Goal: Task Accomplishment & Management: Complete application form

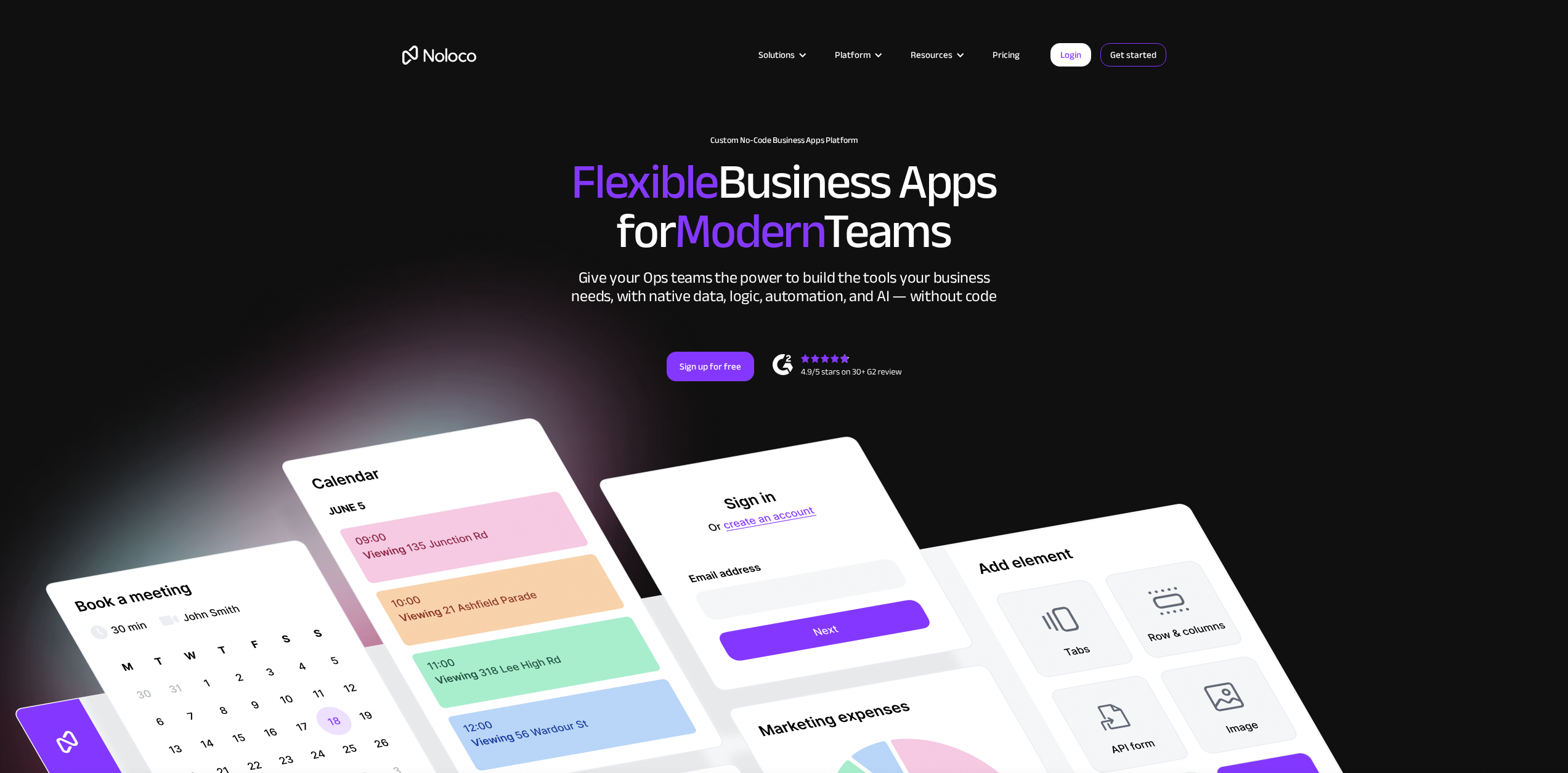
click at [1125, 59] on link "Get started" at bounding box center [1134, 55] width 66 height 23
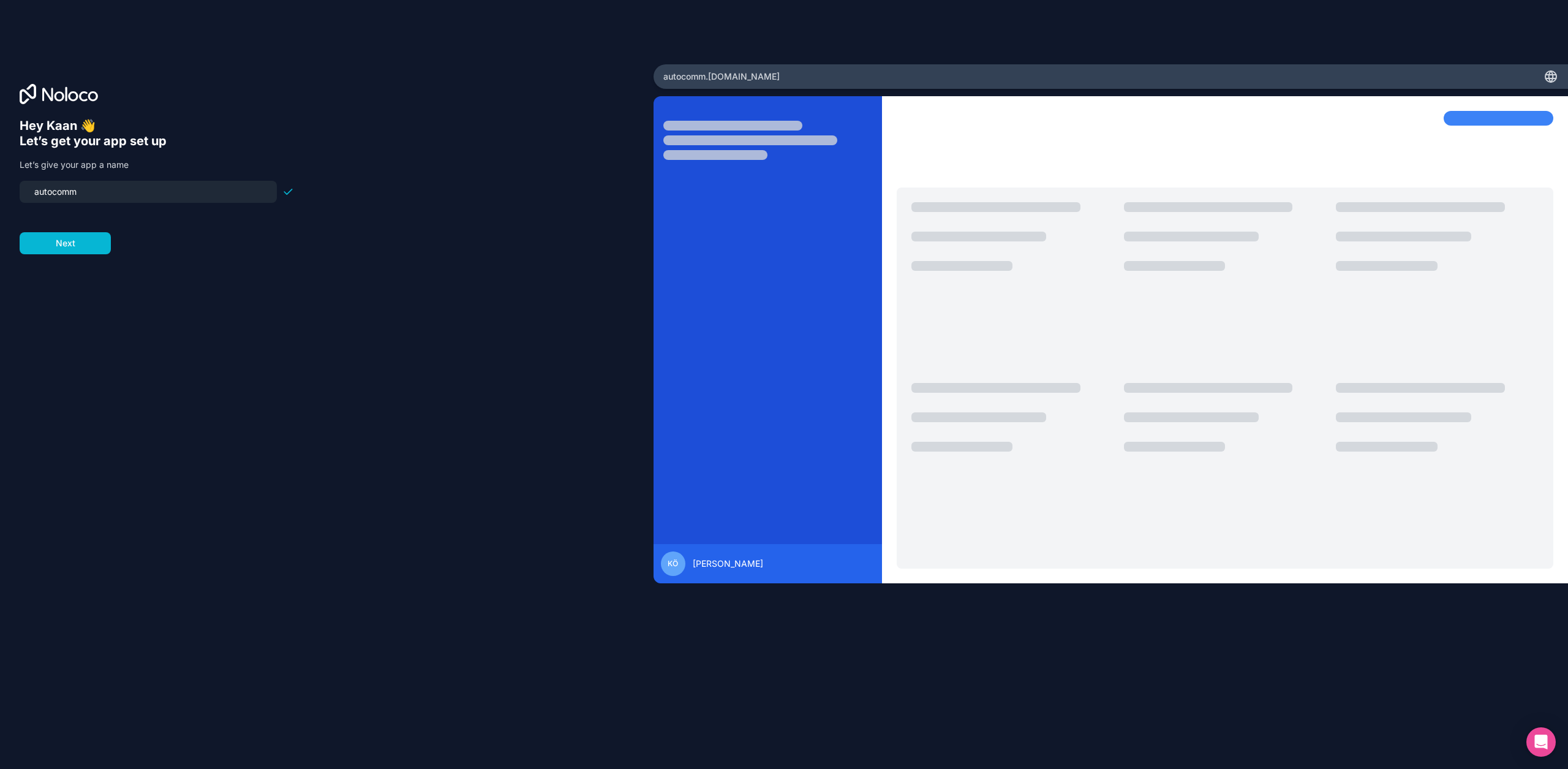
click at [40, 192] on input "autocomm" at bounding box center [148, 192] width 242 height 17
click at [115, 195] on input "autocomm" at bounding box center [148, 192] width 242 height 17
type input "autocomm"
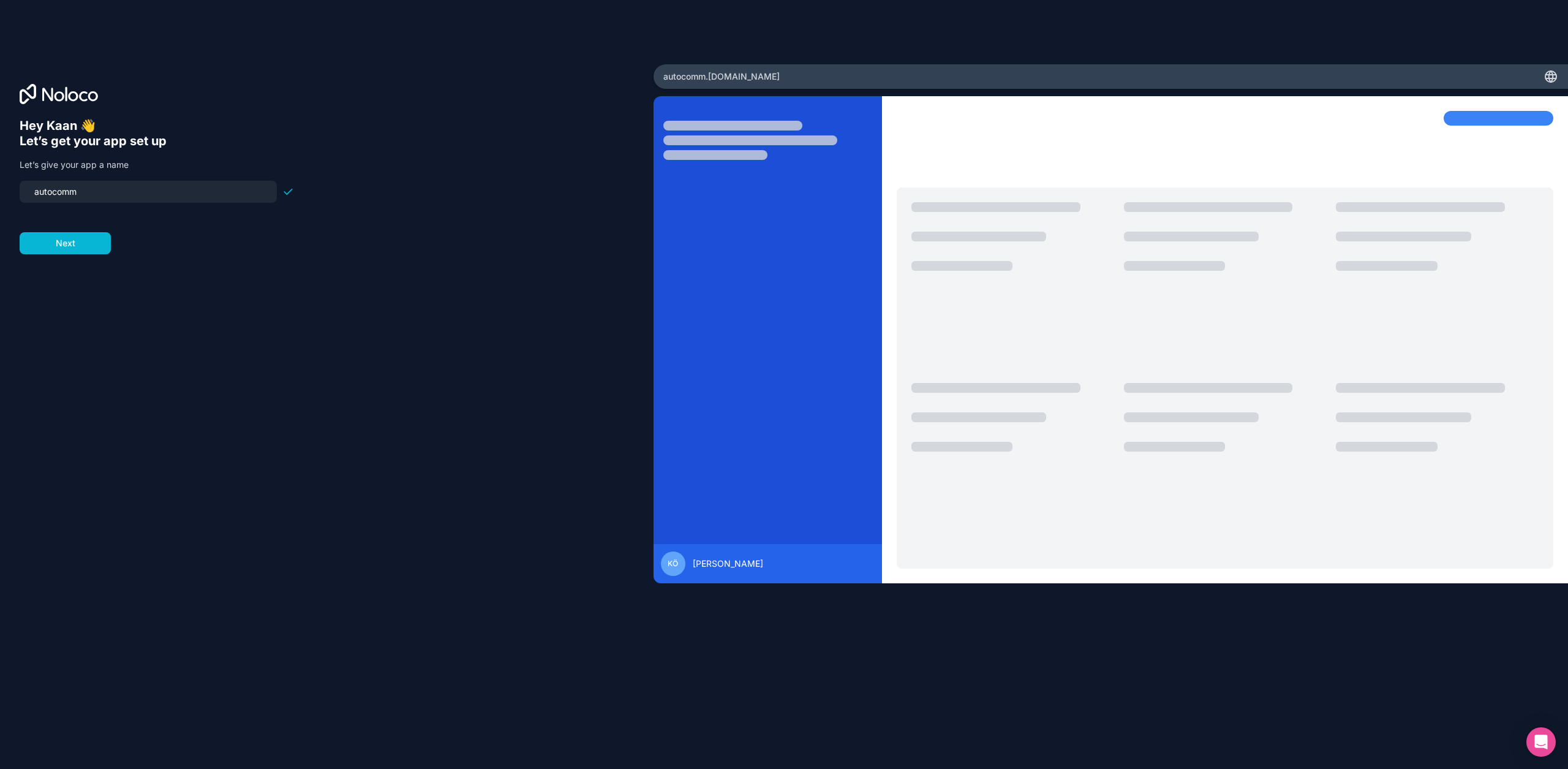
click at [73, 257] on div "Hey Kaan 👋 Let’s get your app set up Let’s give your app a name autocomm Next" at bounding box center [327, 402] width 614 height 568
click at [74, 251] on button "Next" at bounding box center [66, 243] width 91 height 22
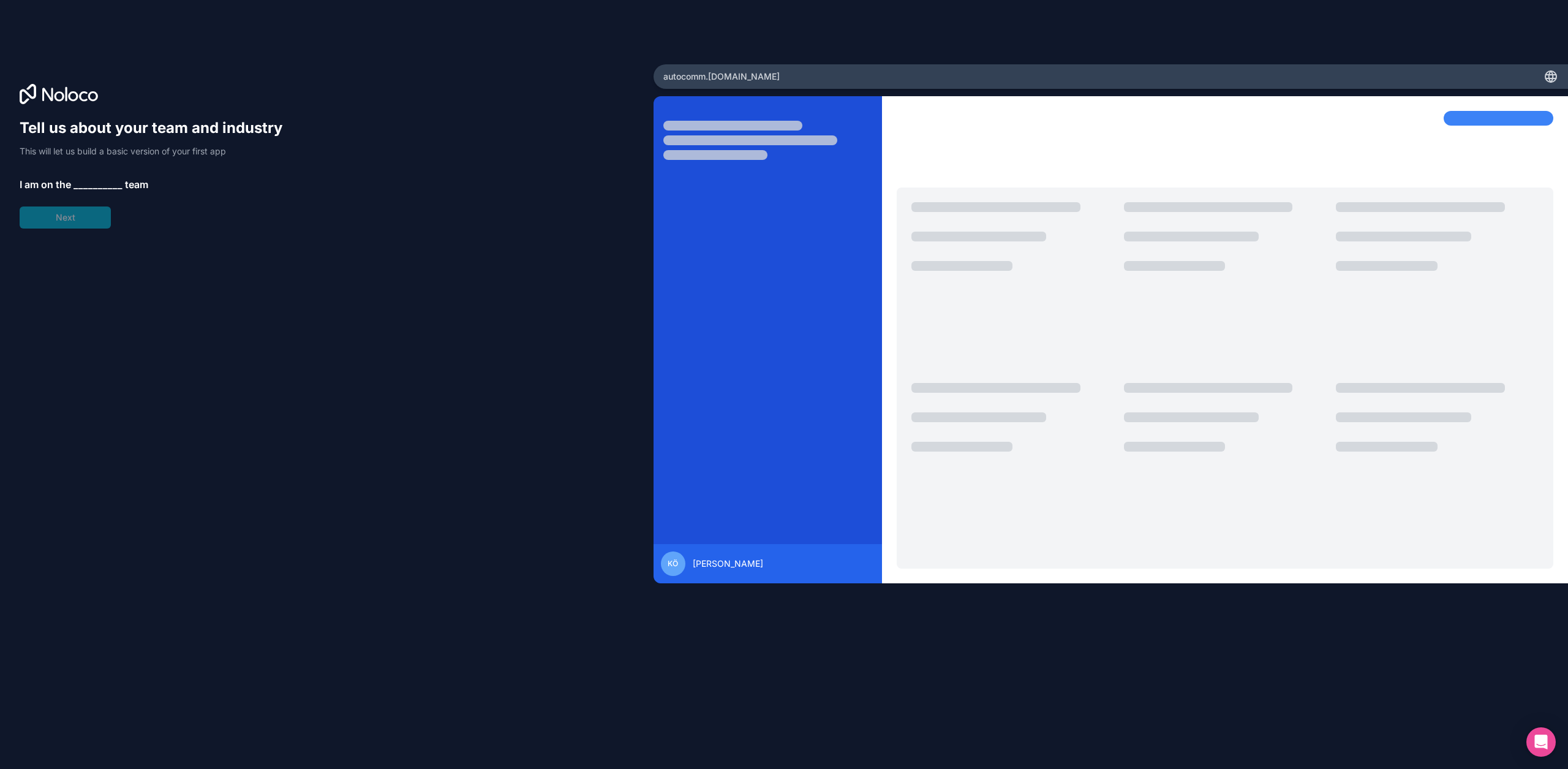
click at [93, 179] on span "__________" at bounding box center [98, 184] width 49 height 15
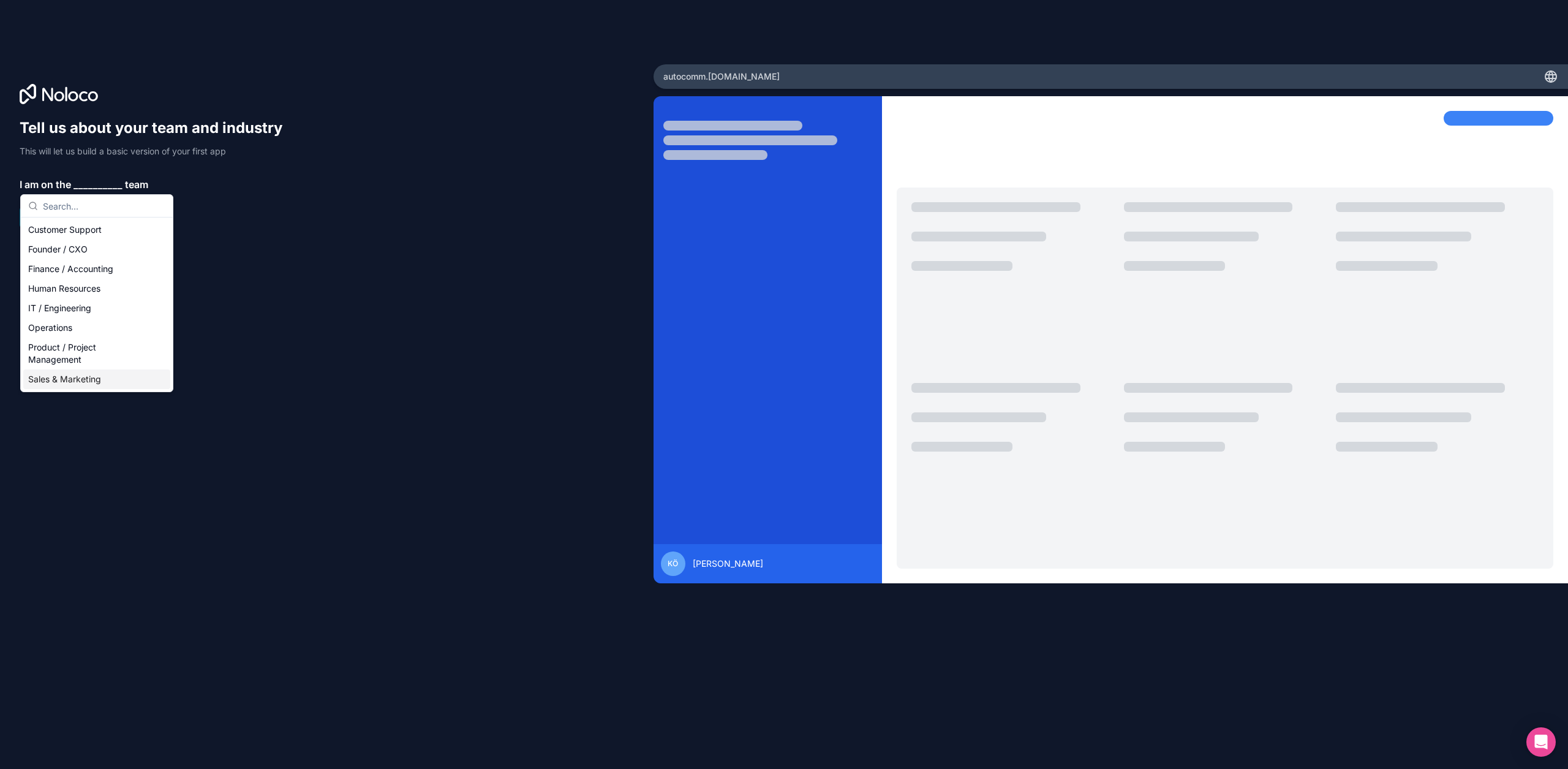
click at [85, 383] on div "Sales & Marketing" at bounding box center [96, 379] width 147 height 20
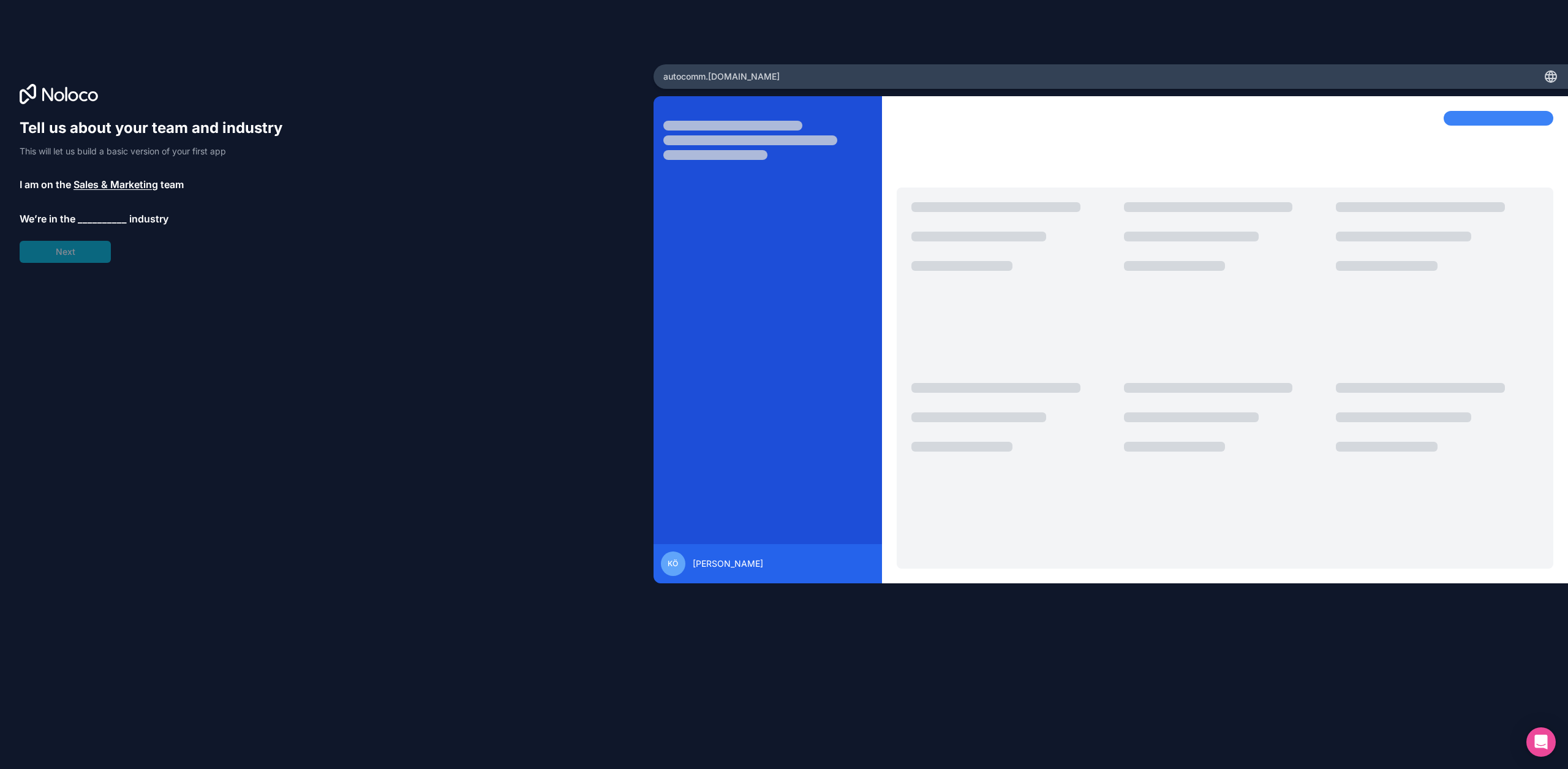
click at [93, 219] on span "__________" at bounding box center [102, 219] width 49 height 15
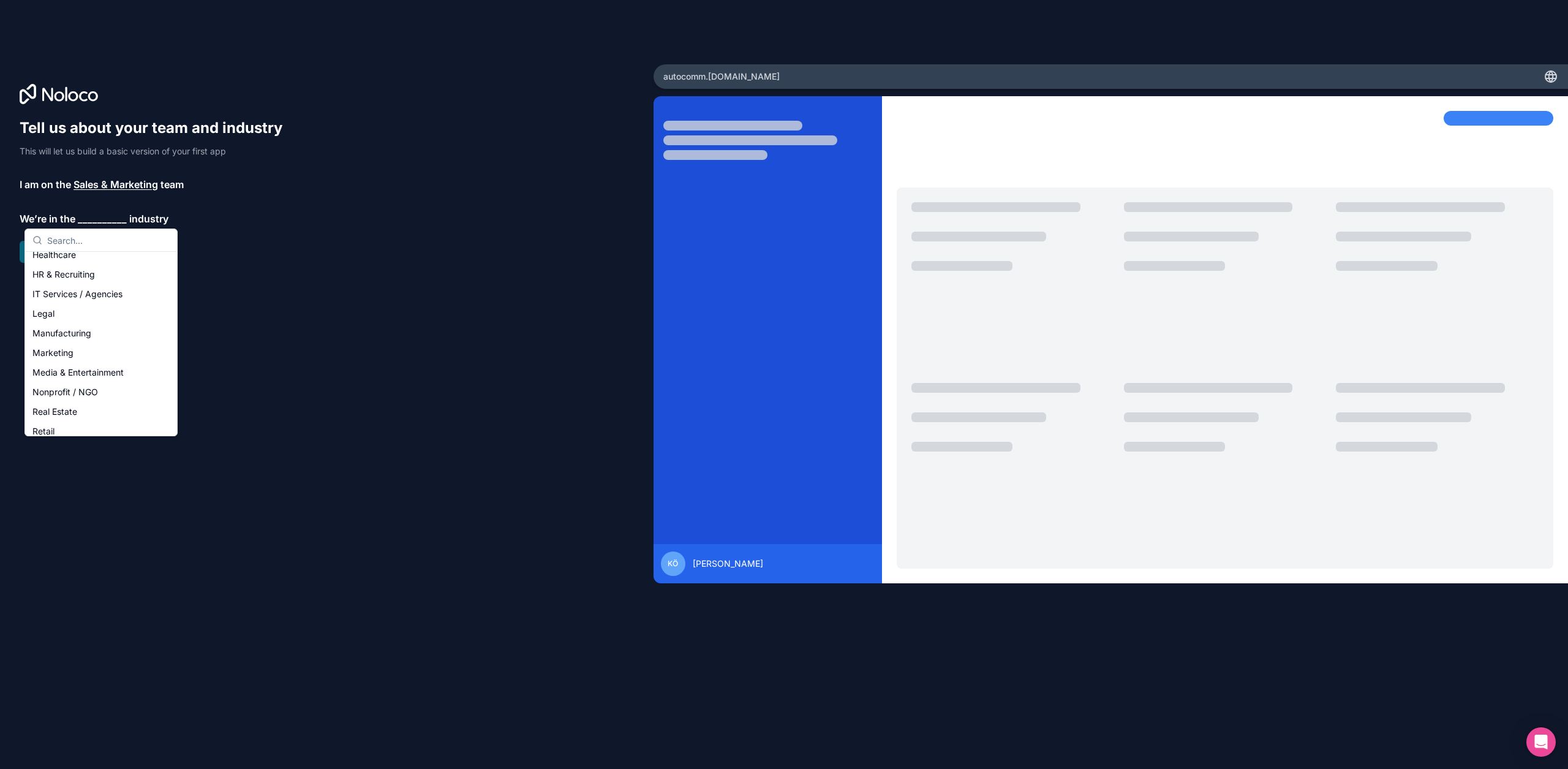
scroll to position [138, 0]
click at [99, 268] on div "IT Services / Agencies" at bounding box center [101, 264] width 147 height 20
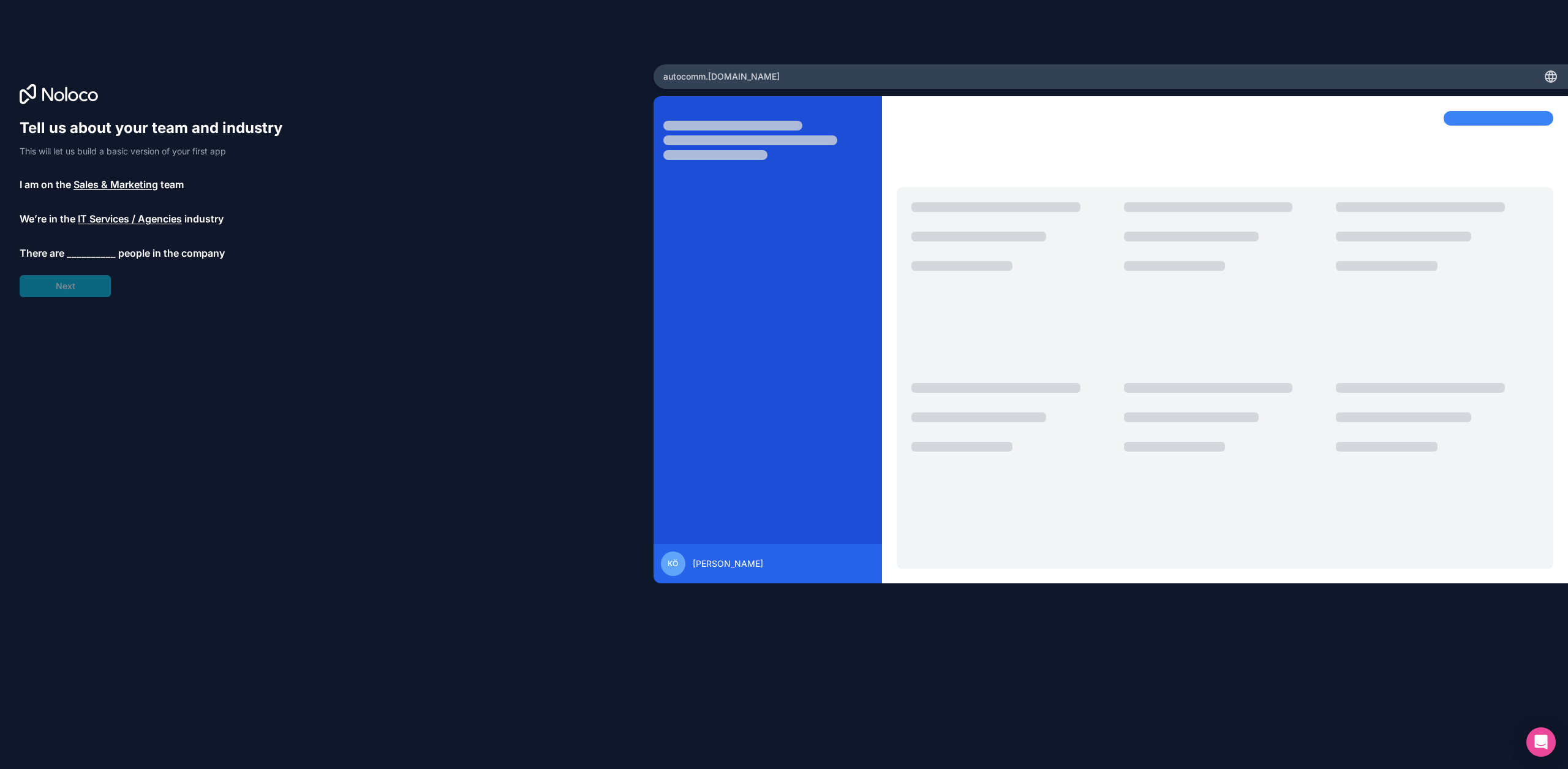
click at [87, 248] on span "__________" at bounding box center [91, 253] width 49 height 15
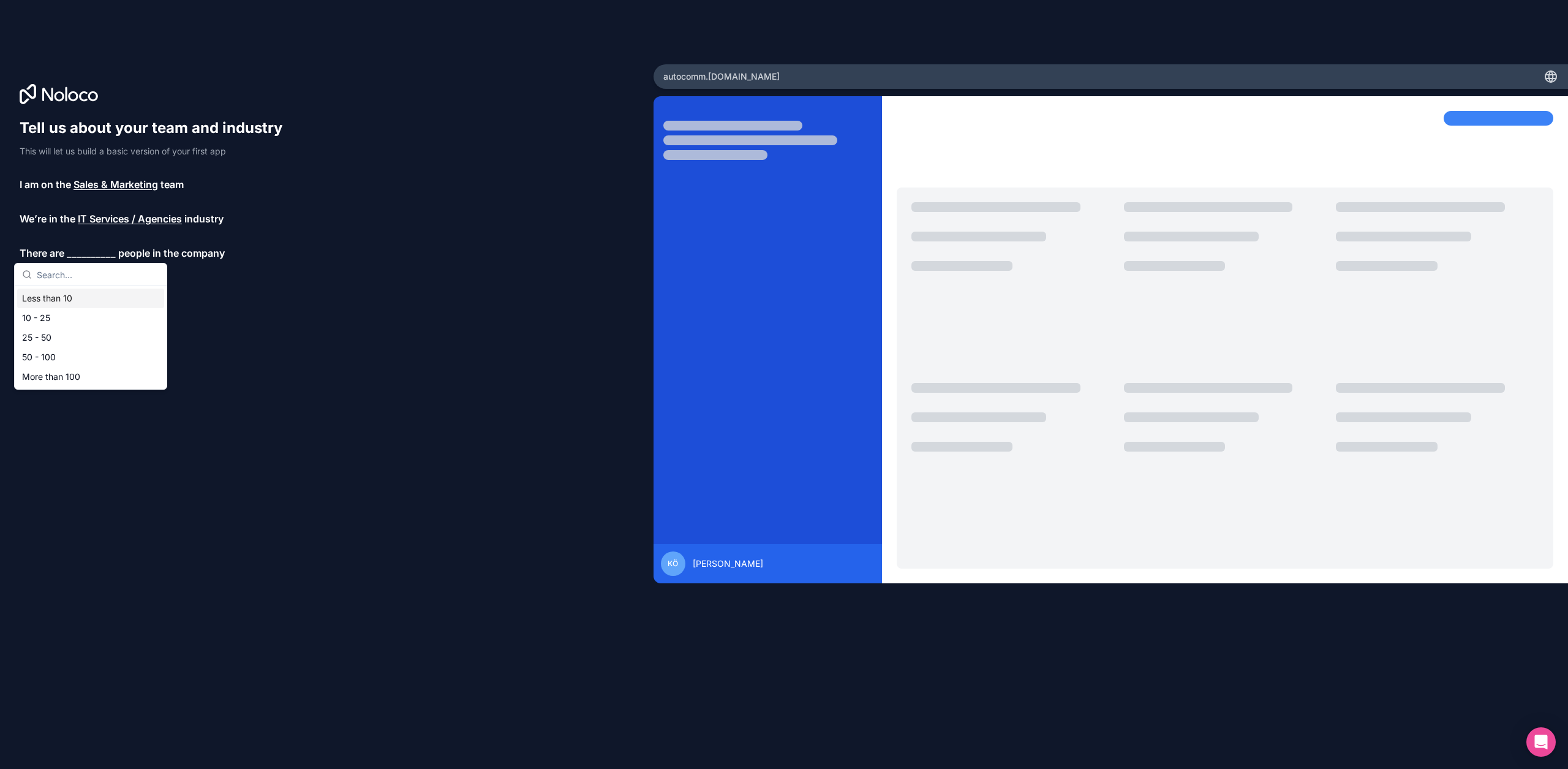
click at [85, 300] on div "Less than 10" at bounding box center [91, 298] width 147 height 20
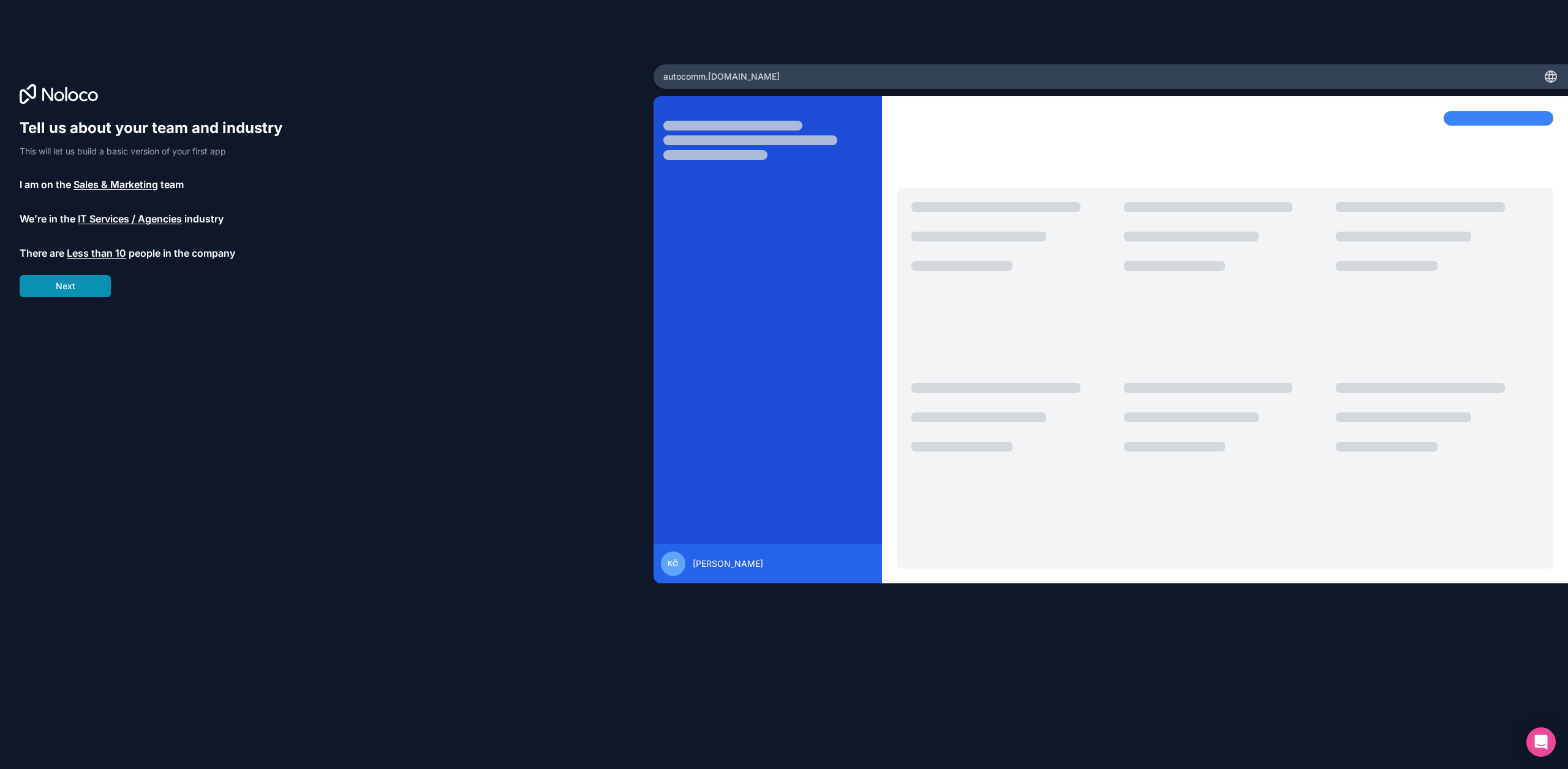
click at [84, 289] on button "Next" at bounding box center [66, 286] width 91 height 22
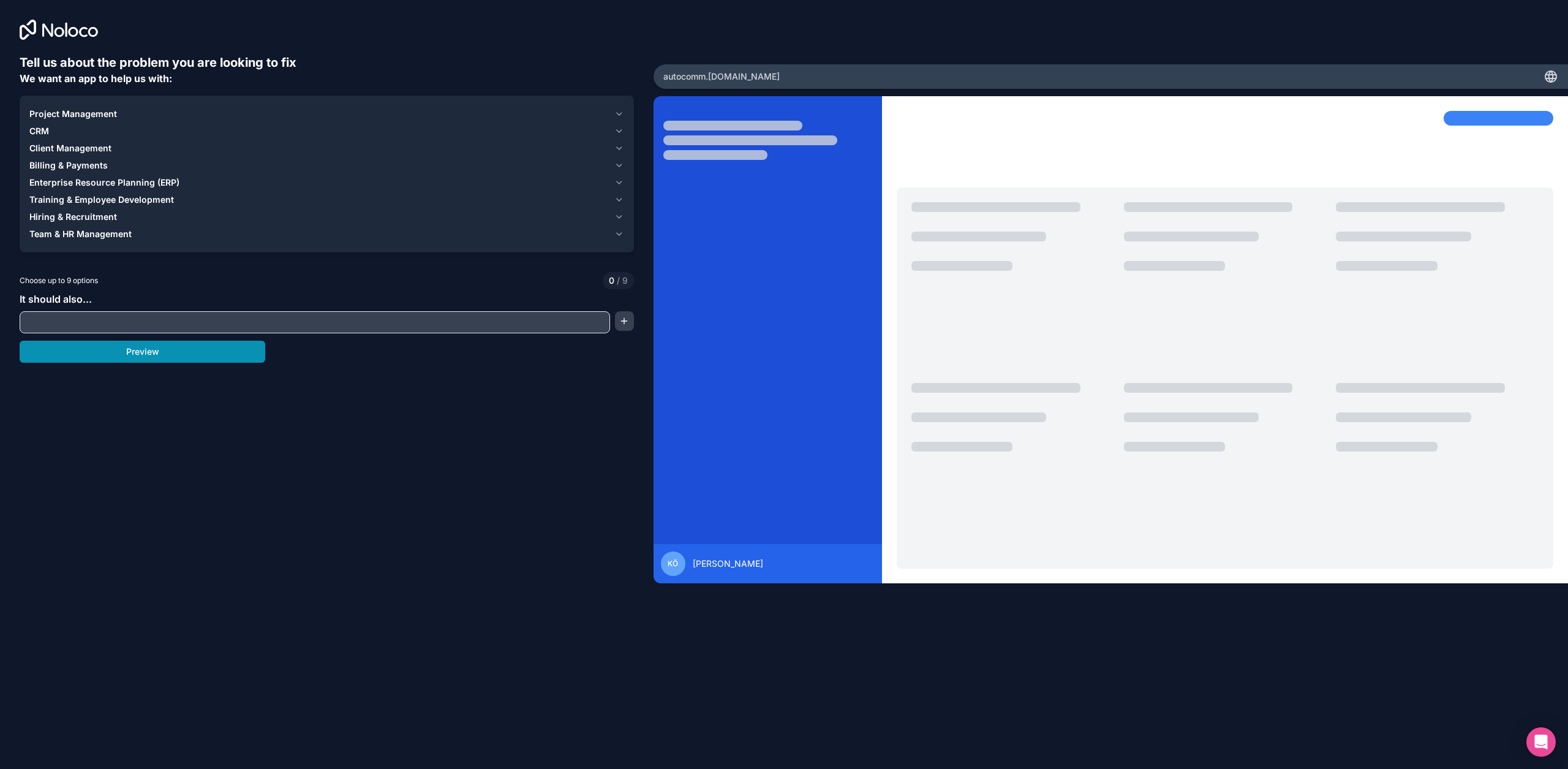
click at [141, 347] on button "Preview" at bounding box center [143, 352] width 245 height 22
click at [87, 112] on span "Project Management" at bounding box center [73, 114] width 87 height 12
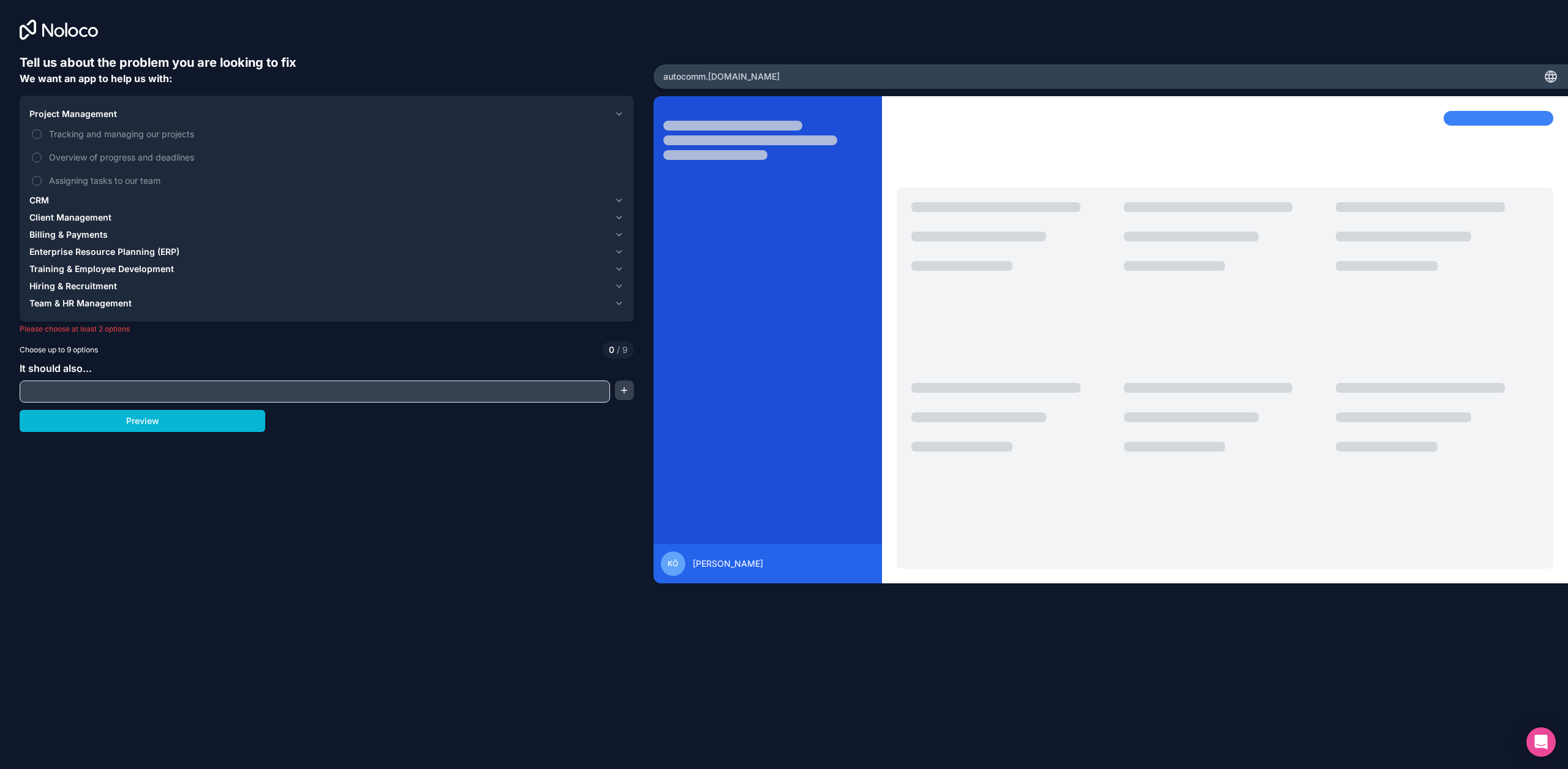
click at [87, 112] on span "Project Management" at bounding box center [73, 114] width 87 height 12
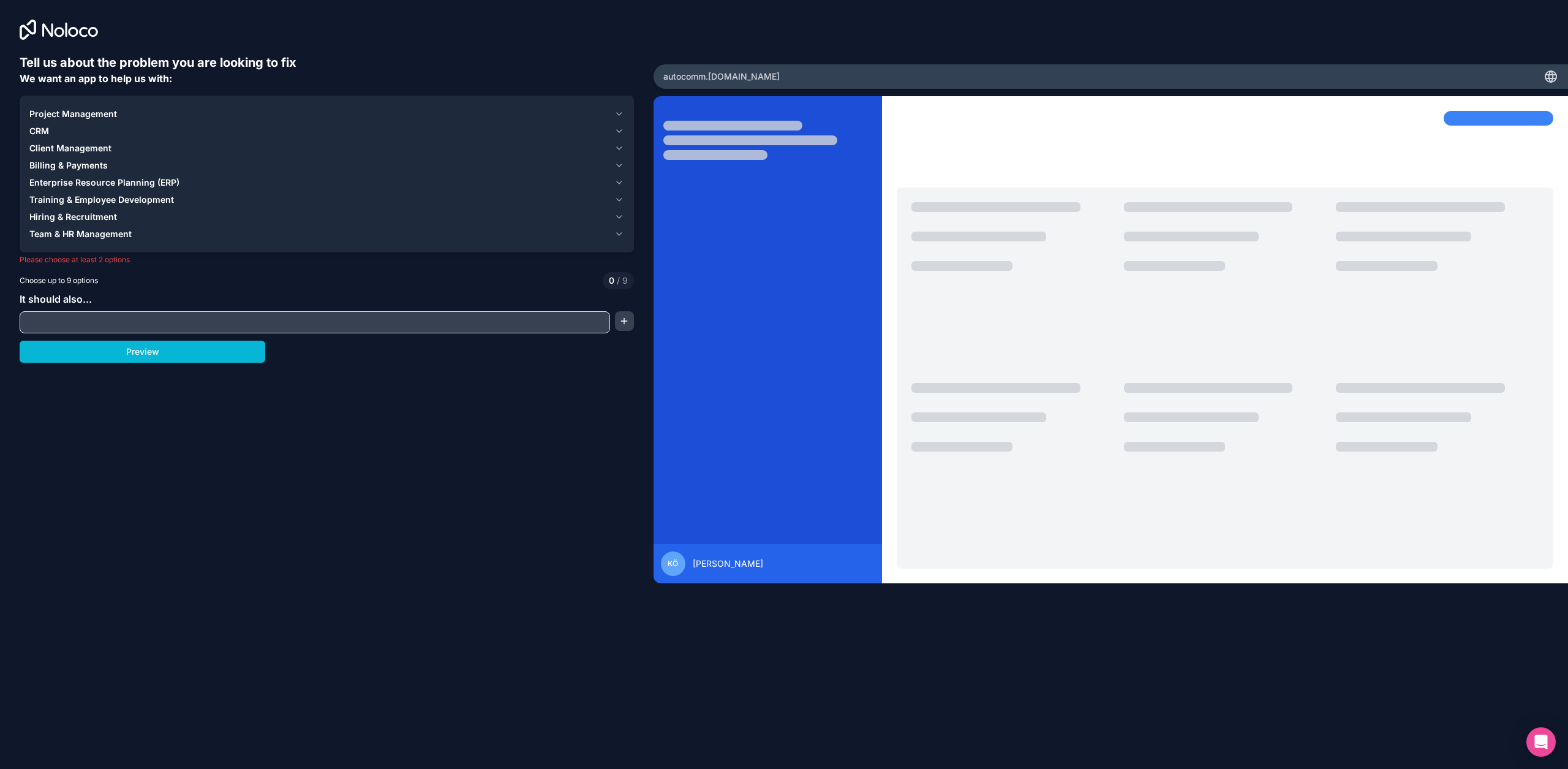
click at [87, 112] on span "Project Management" at bounding box center [73, 114] width 87 height 12
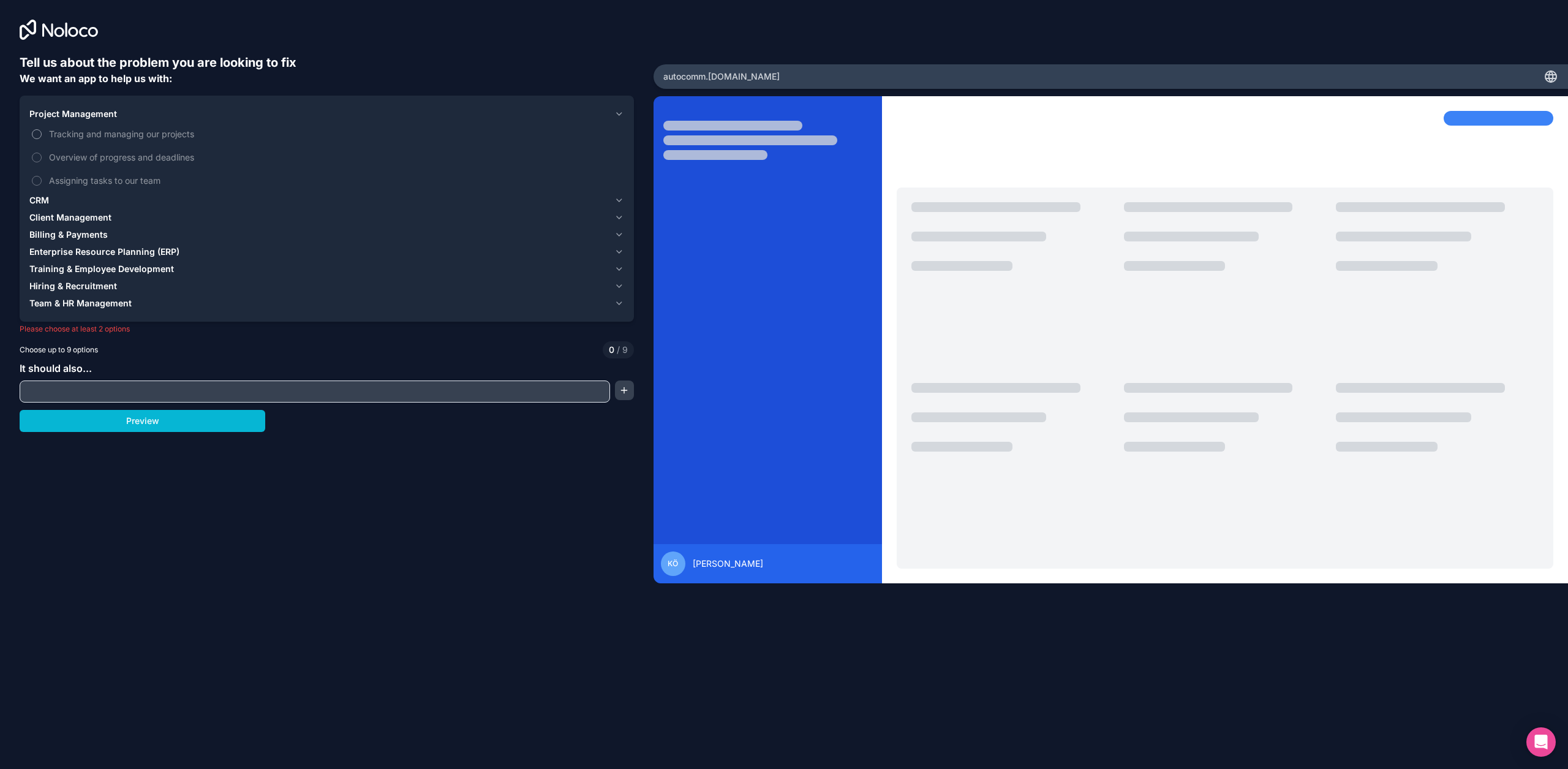
click at [80, 131] on span "Tracking and managing our projects" at bounding box center [335, 134] width 573 height 13
click at [42, 131] on button "Tracking and managing our projects" at bounding box center [37, 134] width 10 height 10
click at [72, 152] on span "Overview of progress and deadlines" at bounding box center [335, 158] width 573 height 13
click at [42, 152] on button "Overview of progress and deadlines" at bounding box center [37, 157] width 10 height 10
click at [63, 179] on span "Assigning tasks to our team" at bounding box center [335, 181] width 573 height 13
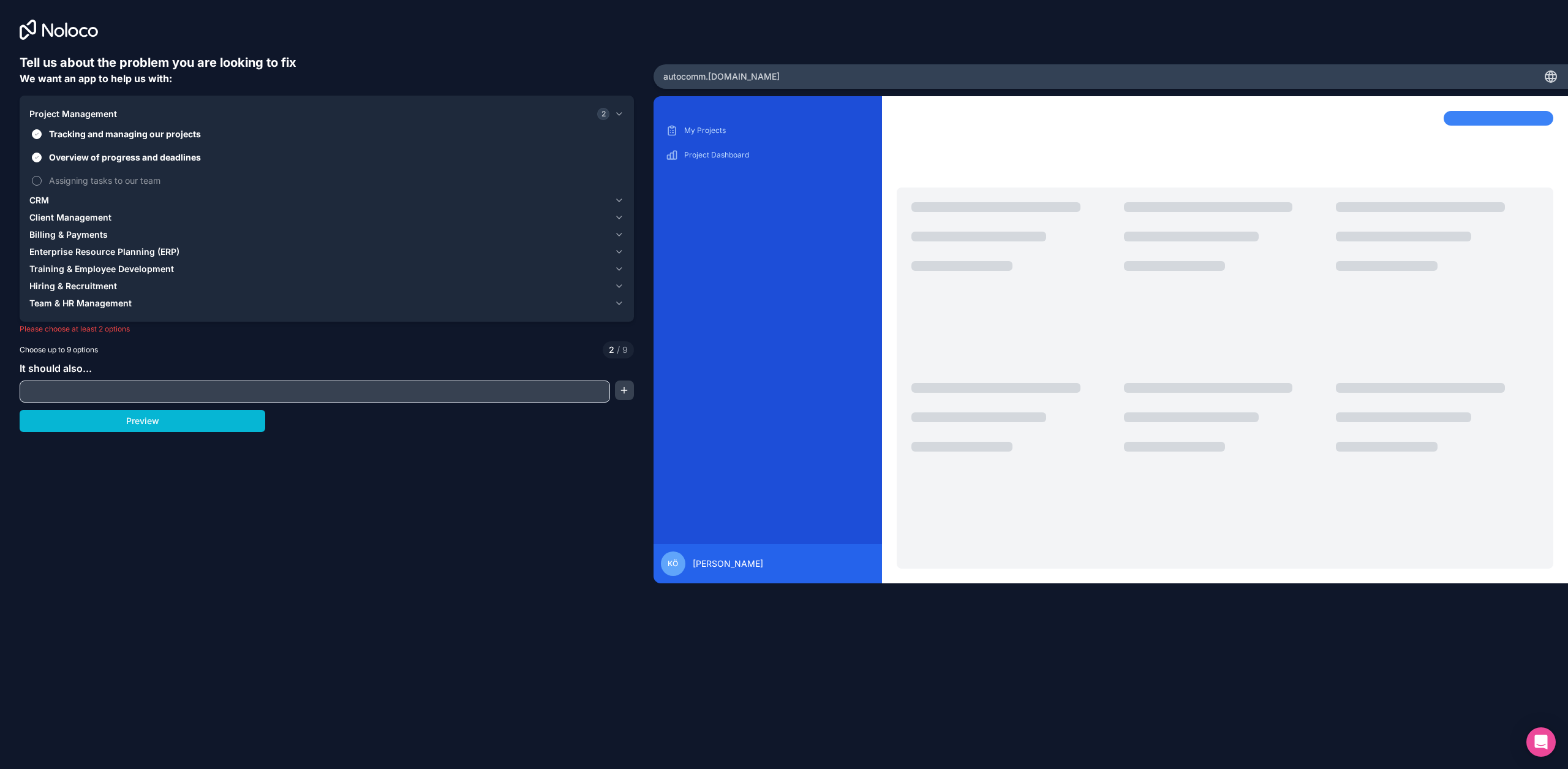
click at [42, 179] on button "Assigning tasks to our team" at bounding box center [37, 181] width 10 height 10
click at [72, 199] on div "CRM" at bounding box center [319, 200] width 580 height 12
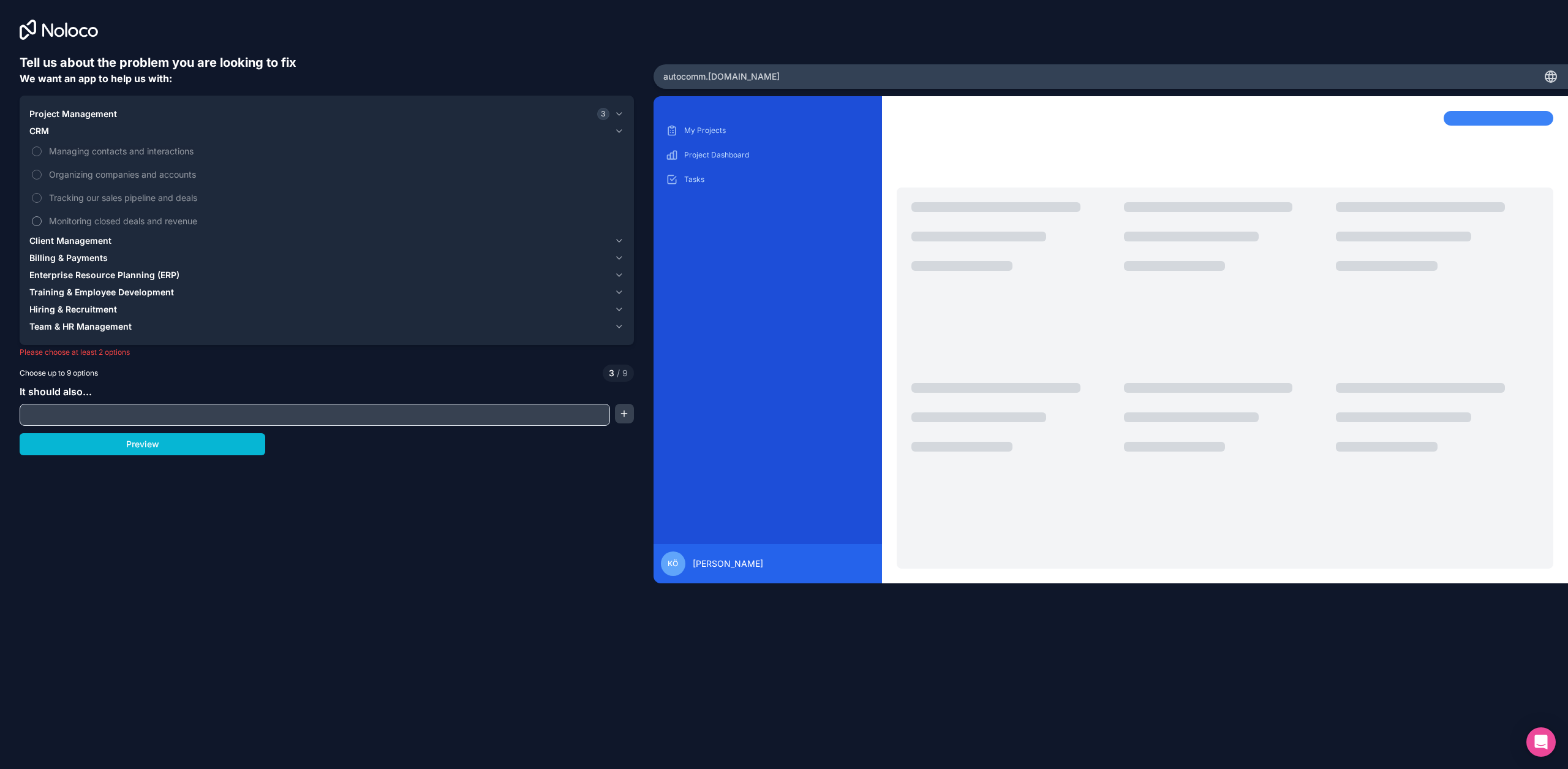
click at [58, 222] on span "Monitoring closed deals and revenue" at bounding box center [335, 221] width 573 height 13
click at [42, 222] on button "Monitoring closed deals and revenue" at bounding box center [37, 221] width 10 height 10
click at [63, 201] on span "Tracking our sales pipeline and deals" at bounding box center [335, 197] width 573 height 13
click at [42, 201] on button "Tracking our sales pipeline and deals" at bounding box center [37, 197] width 10 height 10
click at [71, 185] on label "Organizing companies and accounts" at bounding box center [327, 174] width 595 height 23
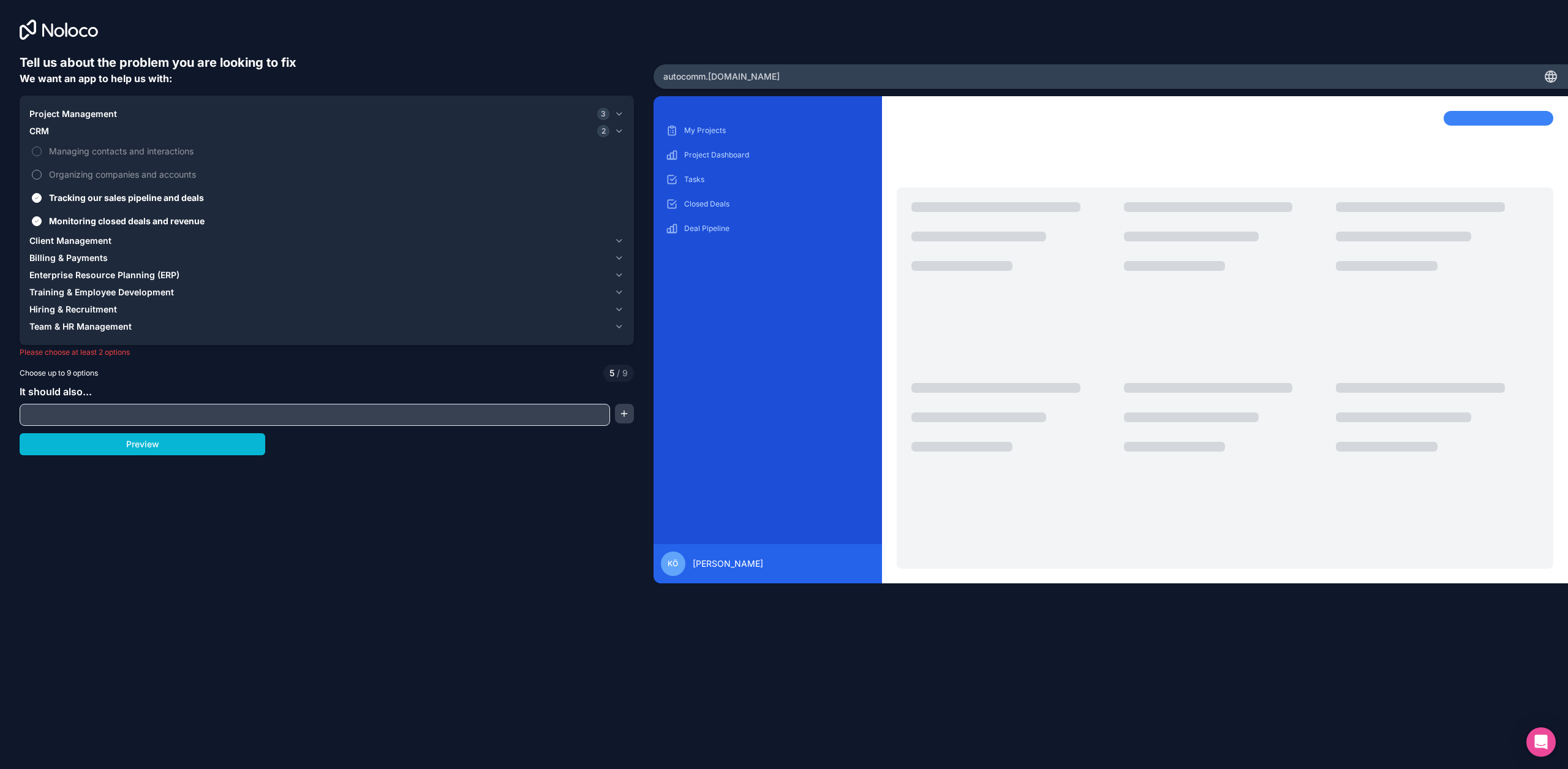
click at [42, 179] on button "Organizing companies and accounts" at bounding box center [37, 174] width 10 height 10
click at [77, 149] on span "Managing contacts and interactions" at bounding box center [335, 151] width 573 height 13
click at [42, 149] on button "Managing contacts and interactions" at bounding box center [37, 151] width 10 height 10
click at [67, 235] on span "Client Management" at bounding box center [71, 240] width 82 height 12
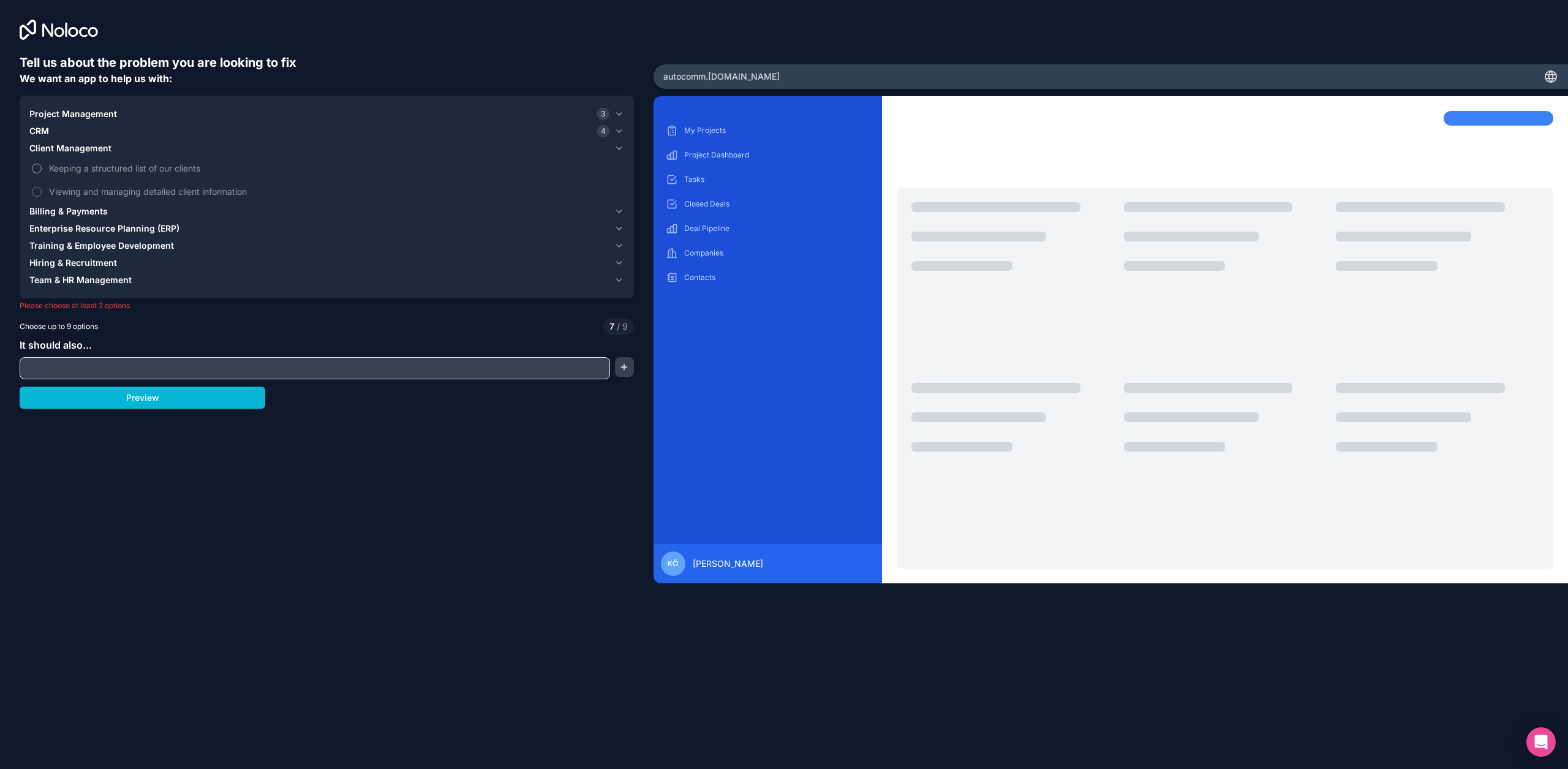
click at [73, 162] on span "Keeping a structured list of our clients" at bounding box center [335, 168] width 573 height 13
click at [42, 164] on button "Keeping a structured list of our clients" at bounding box center [37, 168] width 10 height 10
click at [70, 186] on span "Viewing and managing detailed client information" at bounding box center [335, 192] width 573 height 13
click at [42, 187] on button "Viewing and managing detailed client information" at bounding box center [37, 192] width 10 height 10
click at [712, 130] on p "My Projects" at bounding box center [777, 130] width 186 height 10
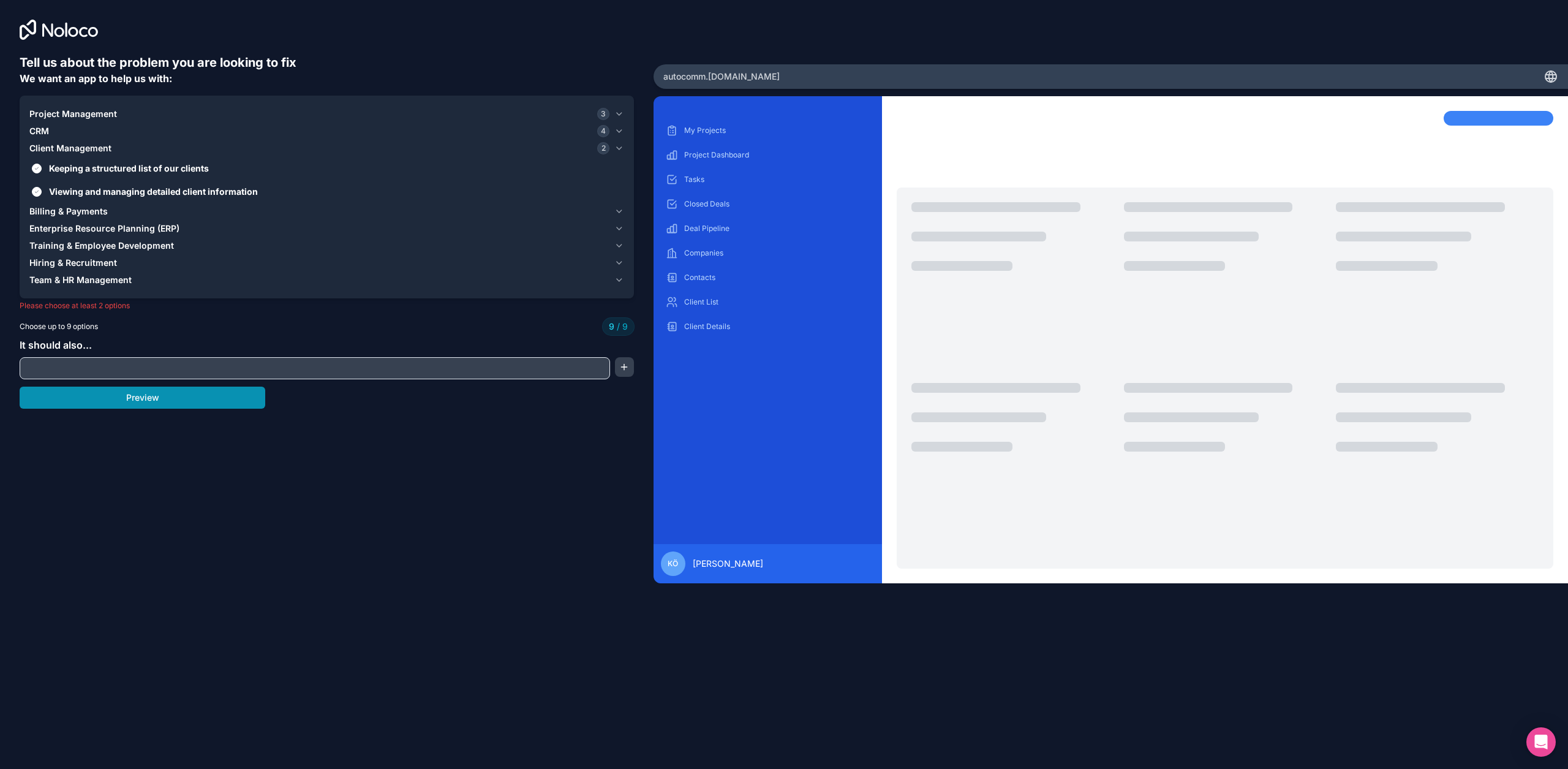
click at [116, 407] on button "Preview" at bounding box center [143, 398] width 245 height 22
